Goal: Task Accomplishment & Management: Manage account settings

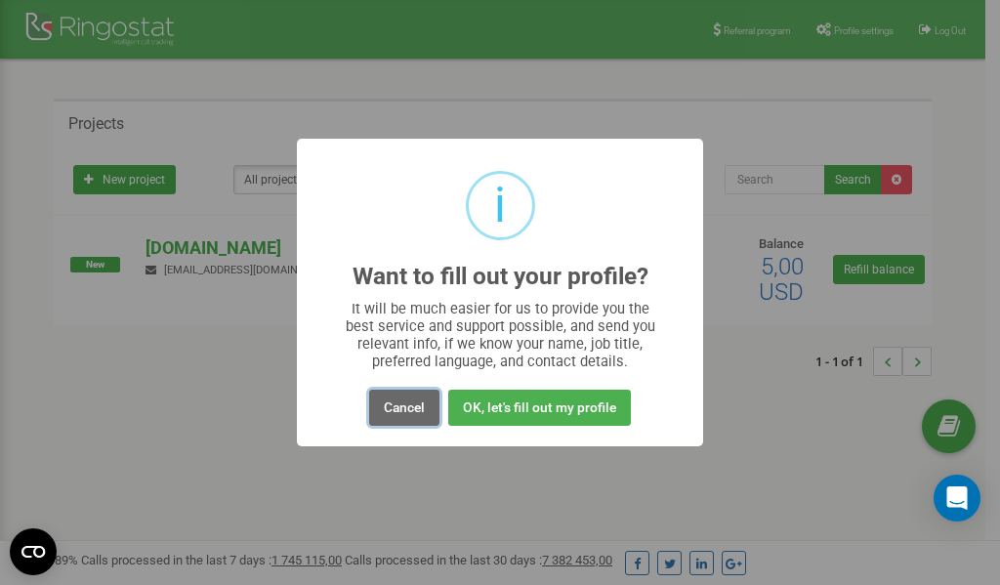
click at [412, 409] on button "Cancel" at bounding box center [404, 408] width 70 height 36
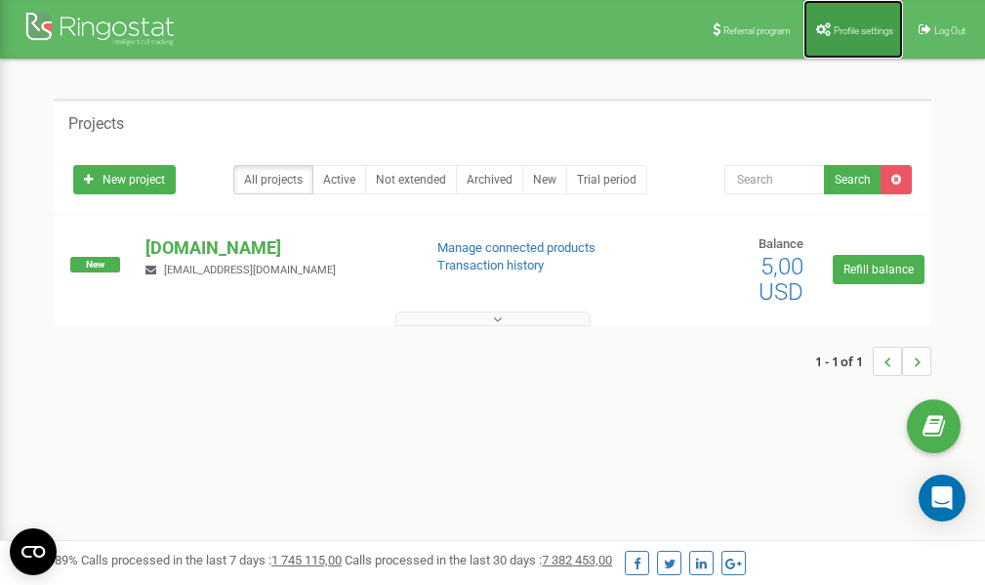
click at [858, 22] on link "Profile settings" at bounding box center [854, 29] width 100 height 59
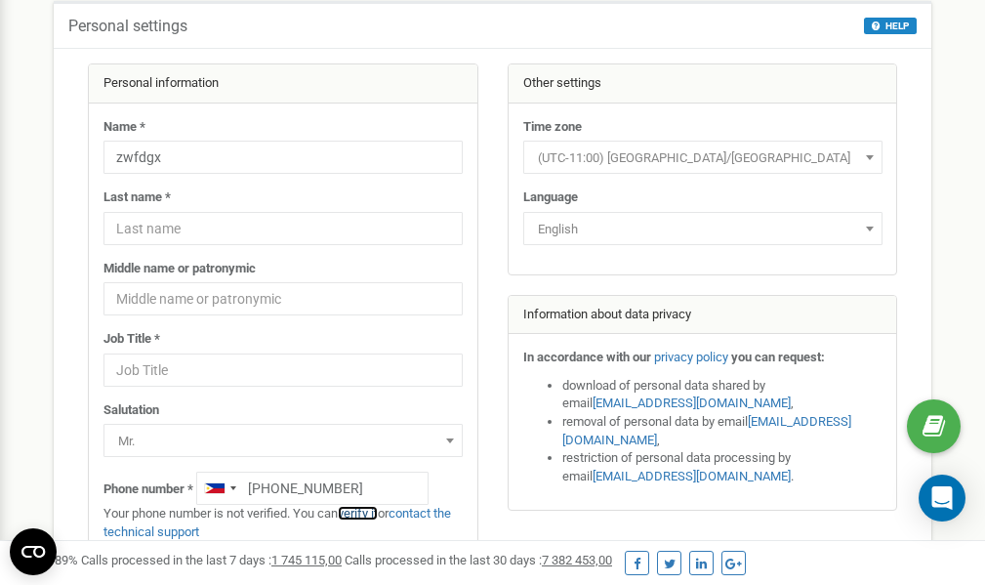
click at [365, 514] on link "verify it" at bounding box center [358, 513] width 40 height 15
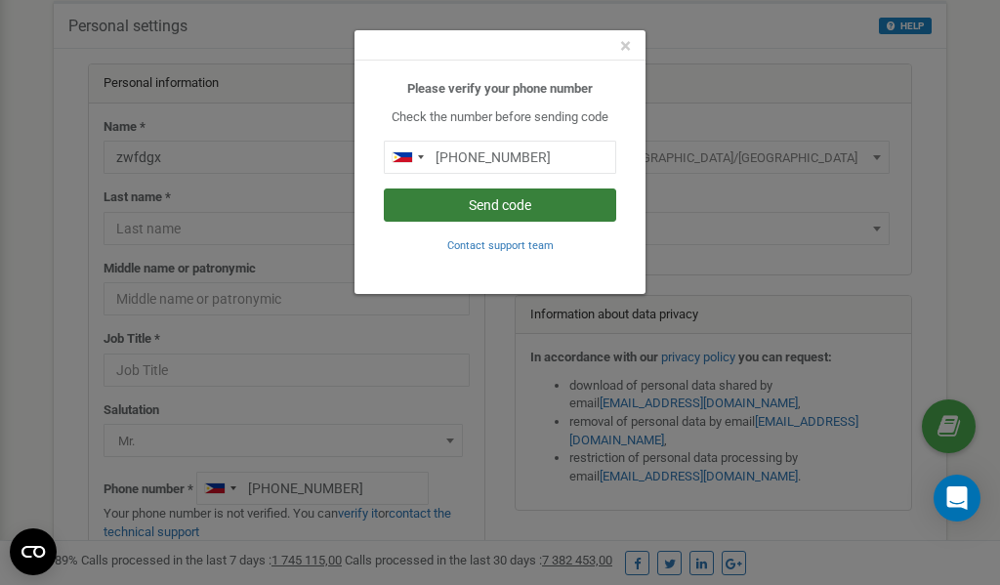
click at [477, 202] on button "Send code" at bounding box center [500, 204] width 232 height 33
